Goal: Check status

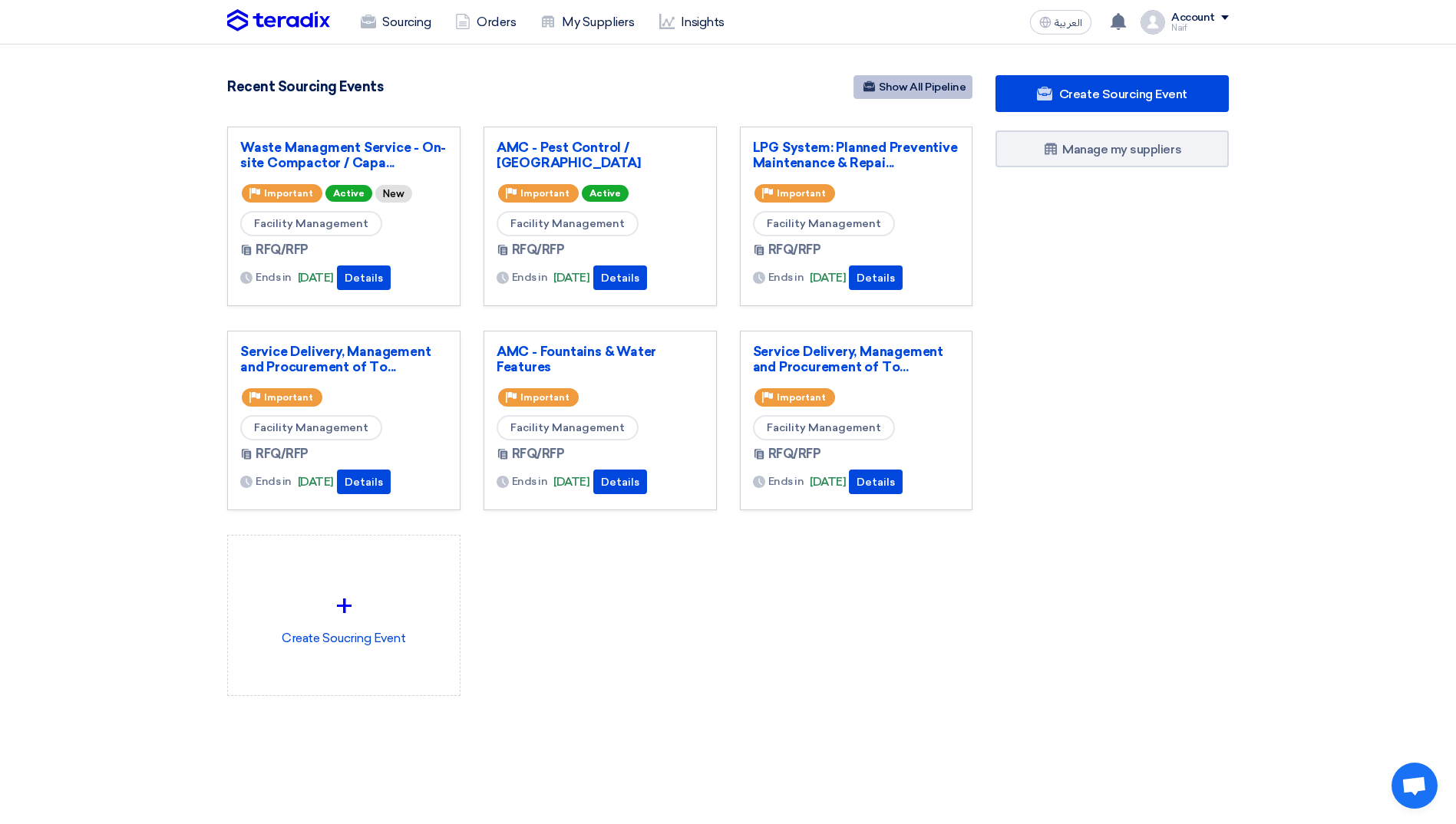
click at [932, 88] on link "Show All Pipeline" at bounding box center [913, 87] width 119 height 24
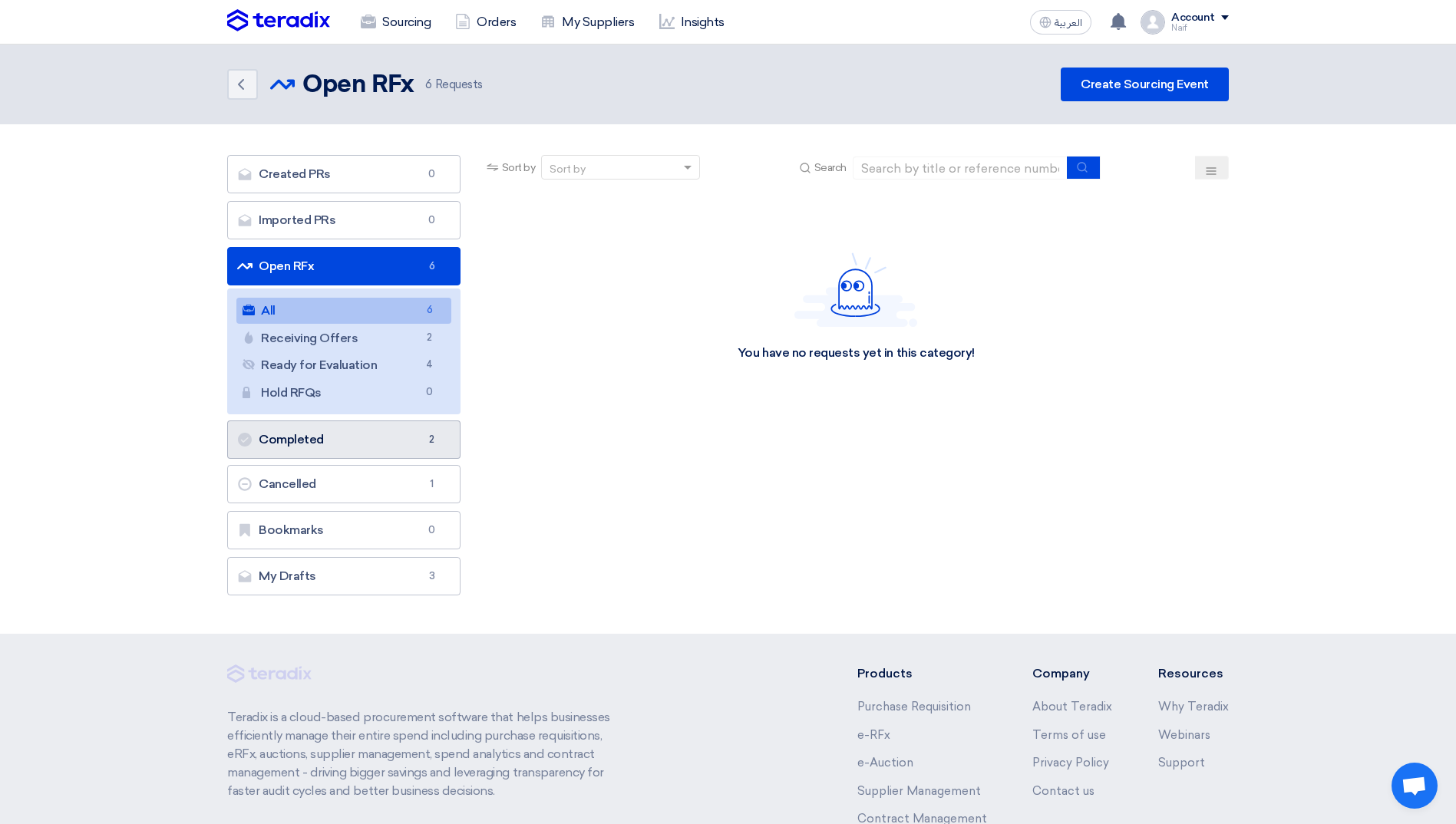
click at [322, 446] on link "Completed Completed 2" at bounding box center [343, 440] width 233 height 39
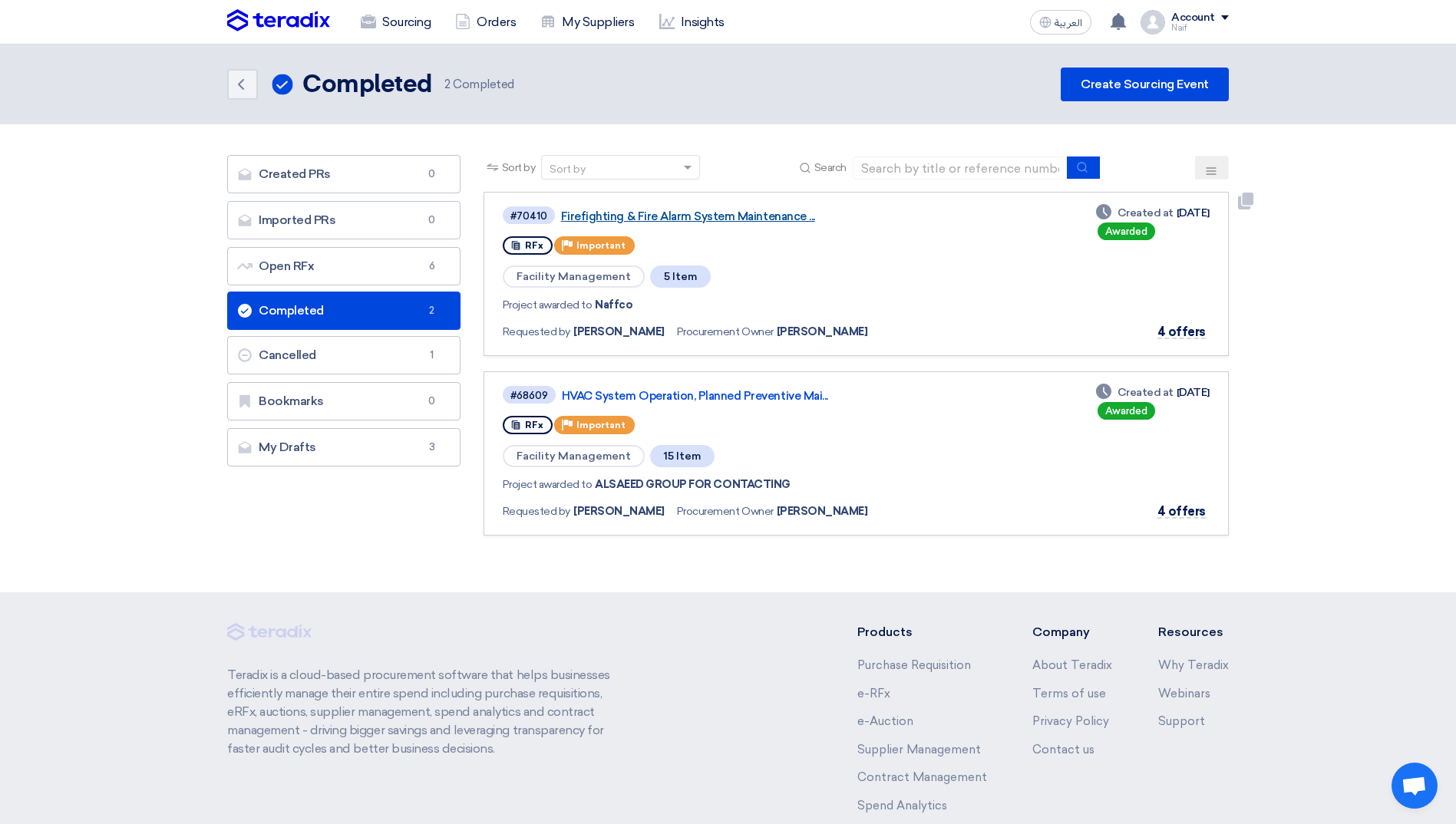
click at [744, 216] on link "Firefighting & Fire Alarm System Maintenance ..." at bounding box center [753, 216] width 384 height 14
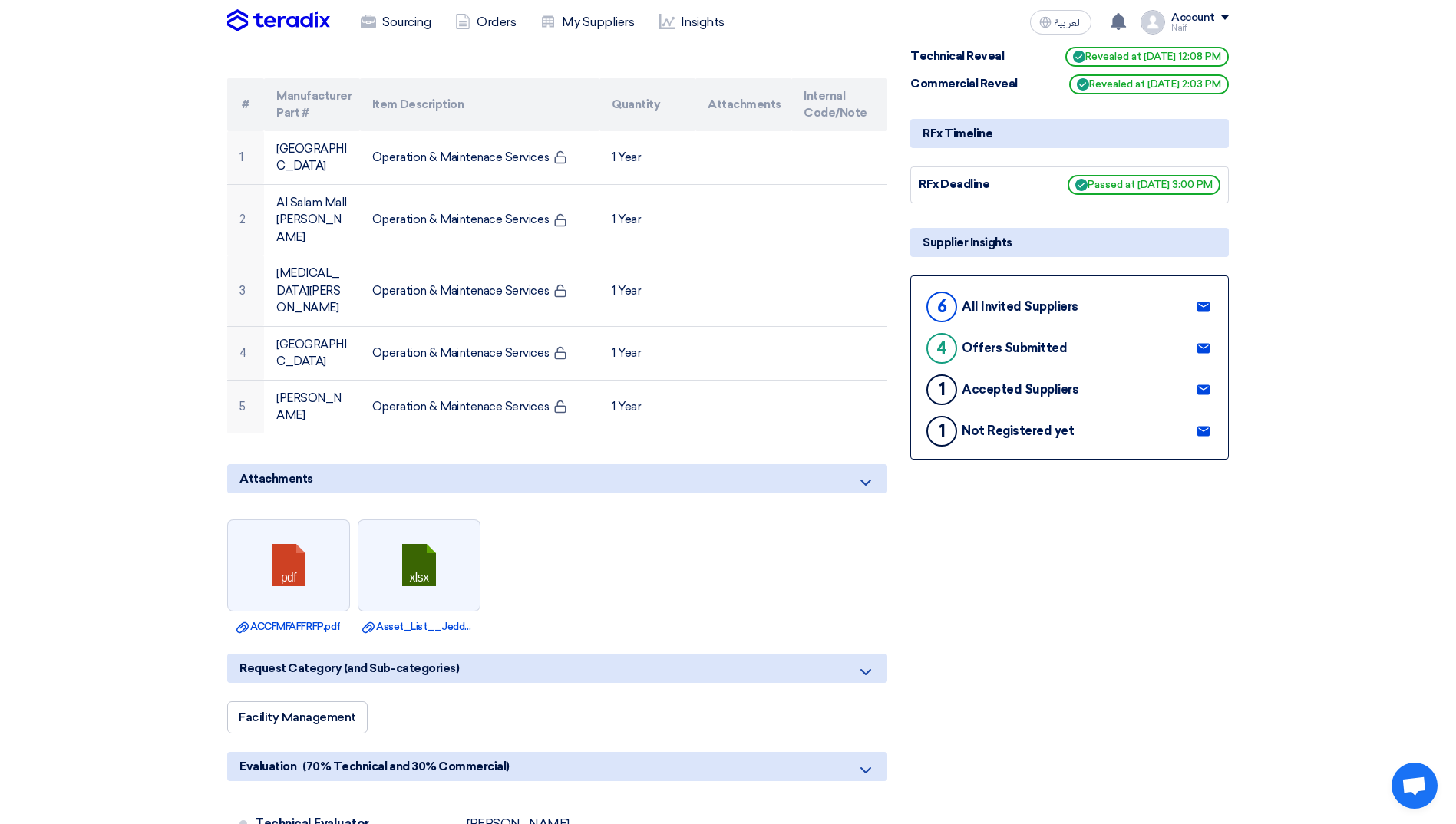
scroll to position [307, 0]
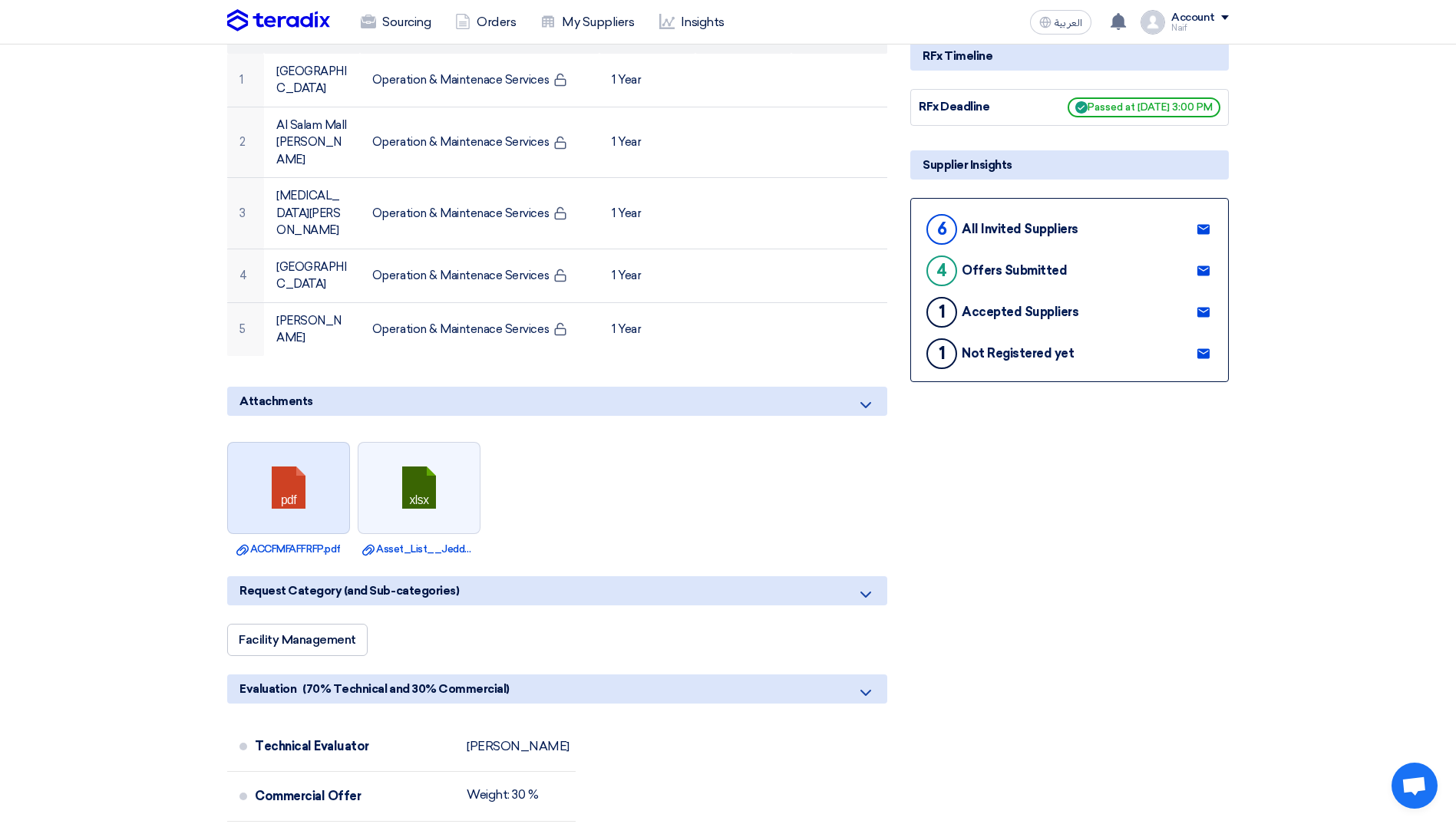
click at [251, 443] on link at bounding box center [289, 488] width 122 height 92
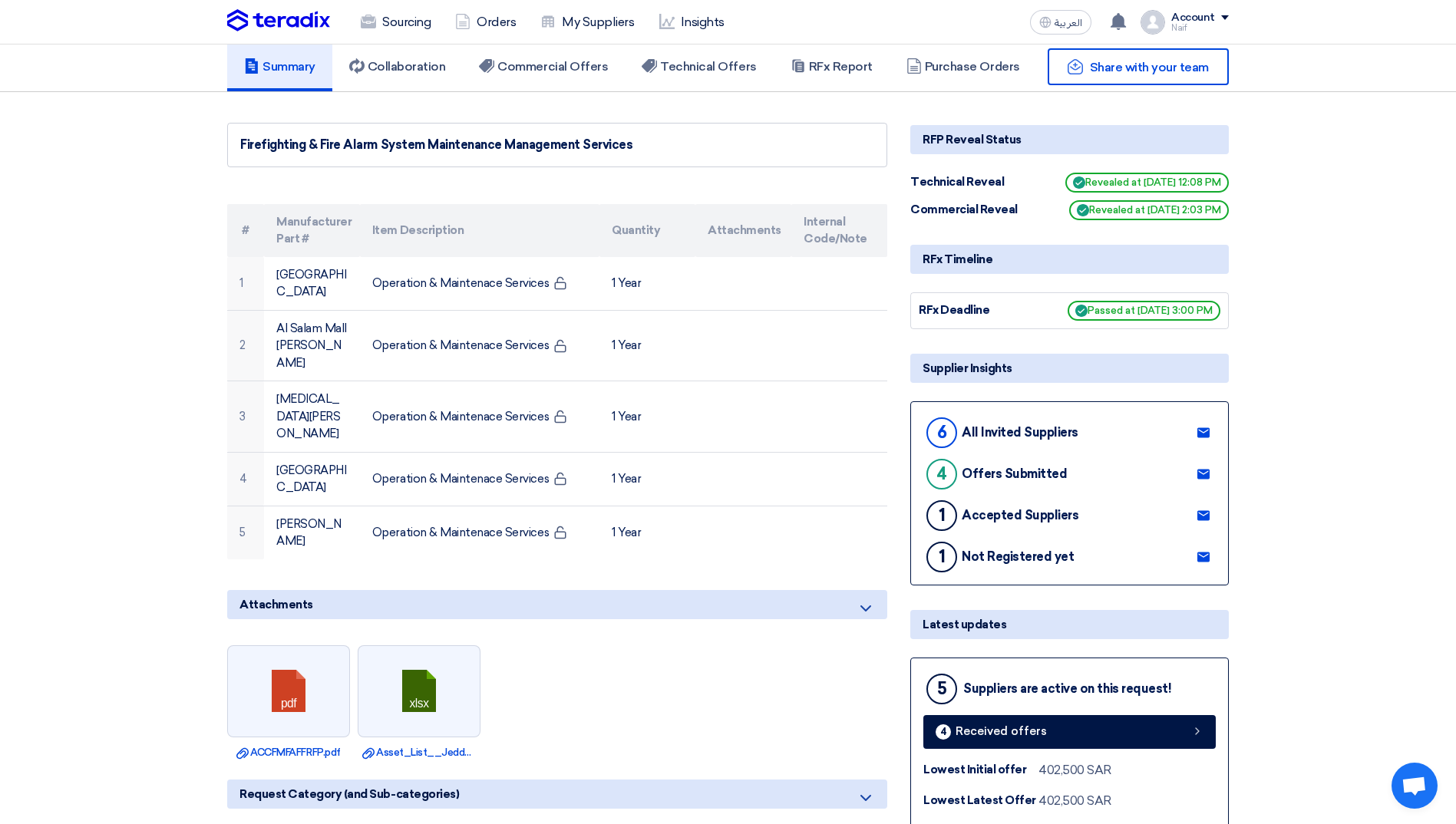
scroll to position [0, 0]
